Goal: Information Seeking & Learning: Learn about a topic

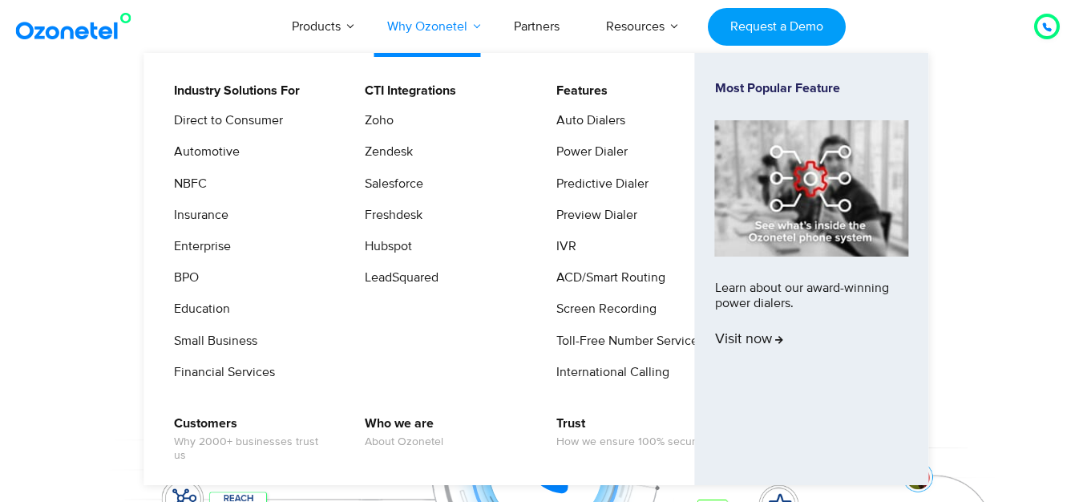
click at [439, 30] on link "Why Ozonetel" at bounding box center [427, 26] width 127 height 53
click at [475, 26] on link "Why Ozonetel" at bounding box center [427, 26] width 127 height 53
